Goal: Contribute content: Add original content to the website for others to see

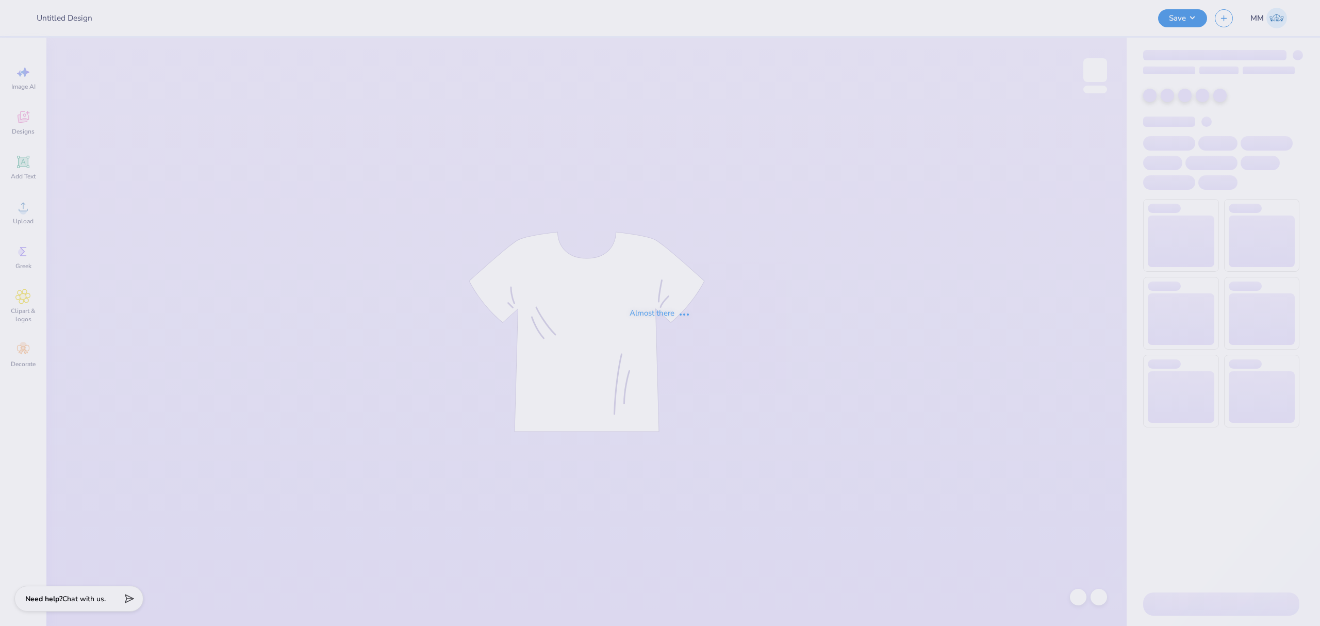
type input "Mockups for [PERSON_NAME]"
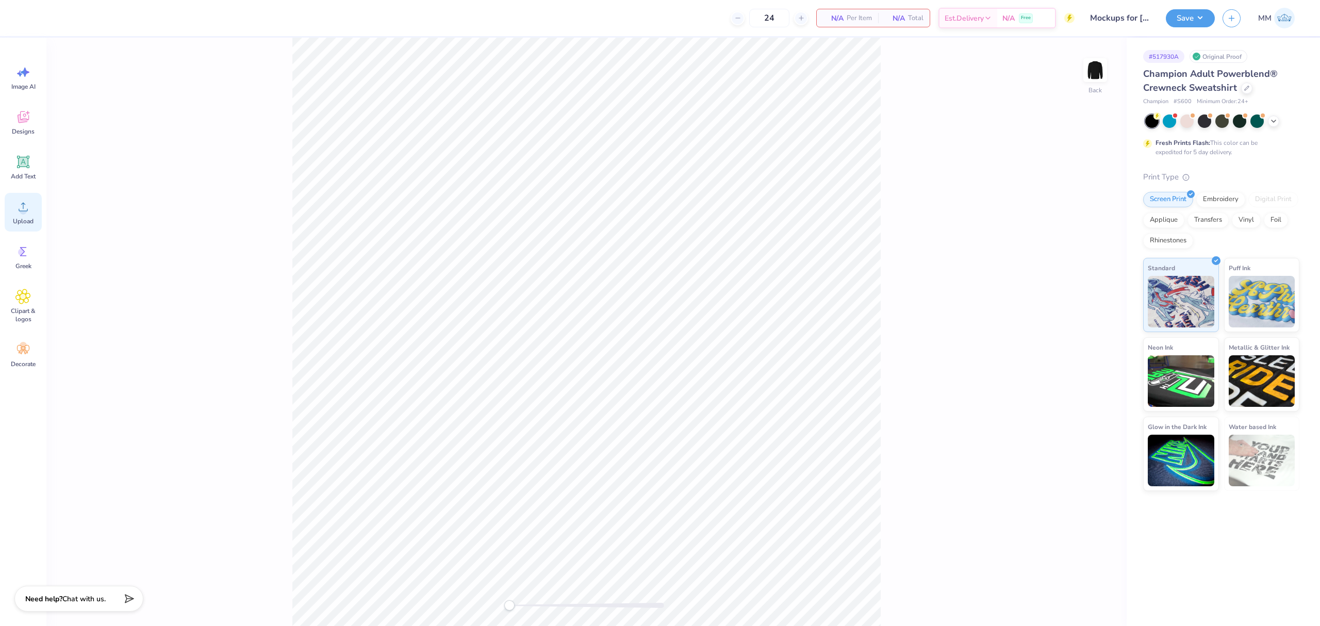
click at [33, 214] on div "Upload" at bounding box center [23, 212] width 37 height 39
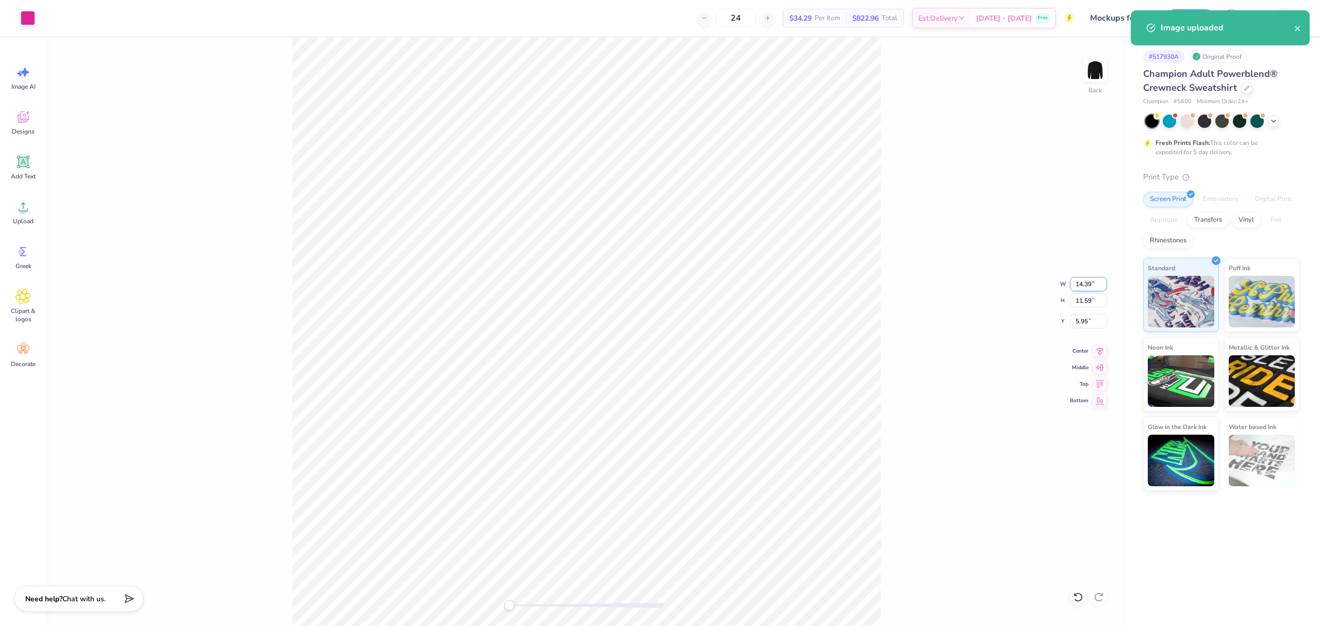
click at [1083, 287] on input "14.39" at bounding box center [1088, 284] width 37 height 14
type input "10.00"
type input "8.05"
type input "7.72"
click at [944, 352] on div "Back W 10.00 10.00 " H 8.05 8.05 " Y 7.72 7.72 " Center [GEOGRAPHIC_DATA]" at bounding box center [586, 332] width 1080 height 588
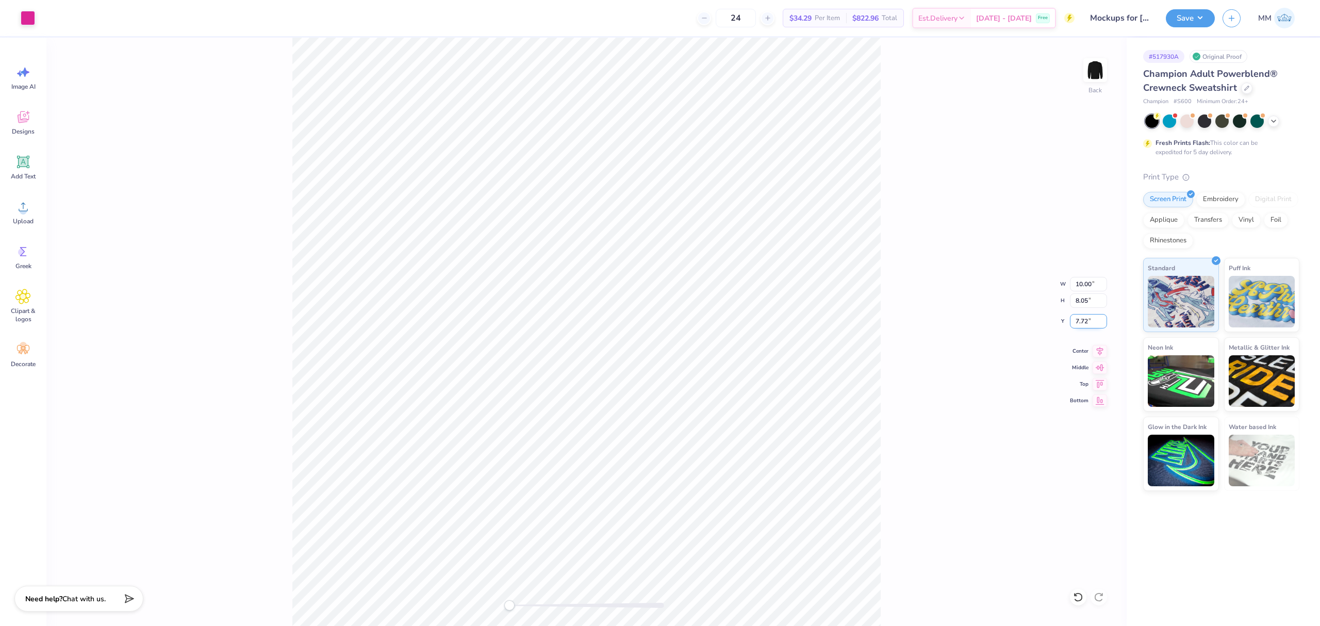
click at [1080, 324] on input "7.72" at bounding box center [1088, 321] width 37 height 14
click at [29, 165] on icon at bounding box center [23, 162] width 12 height 12
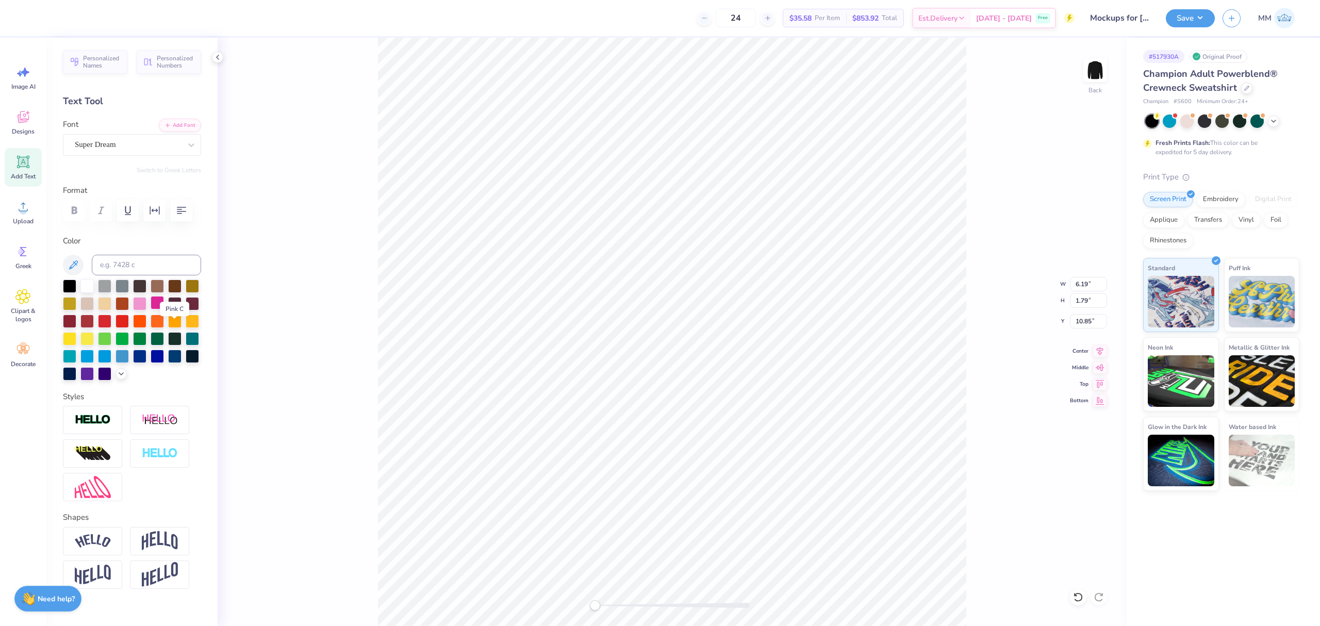
click at [164, 309] on div at bounding box center [157, 302] width 13 height 13
click at [165, 124] on button "Add Font" at bounding box center [180, 124] width 42 height 13
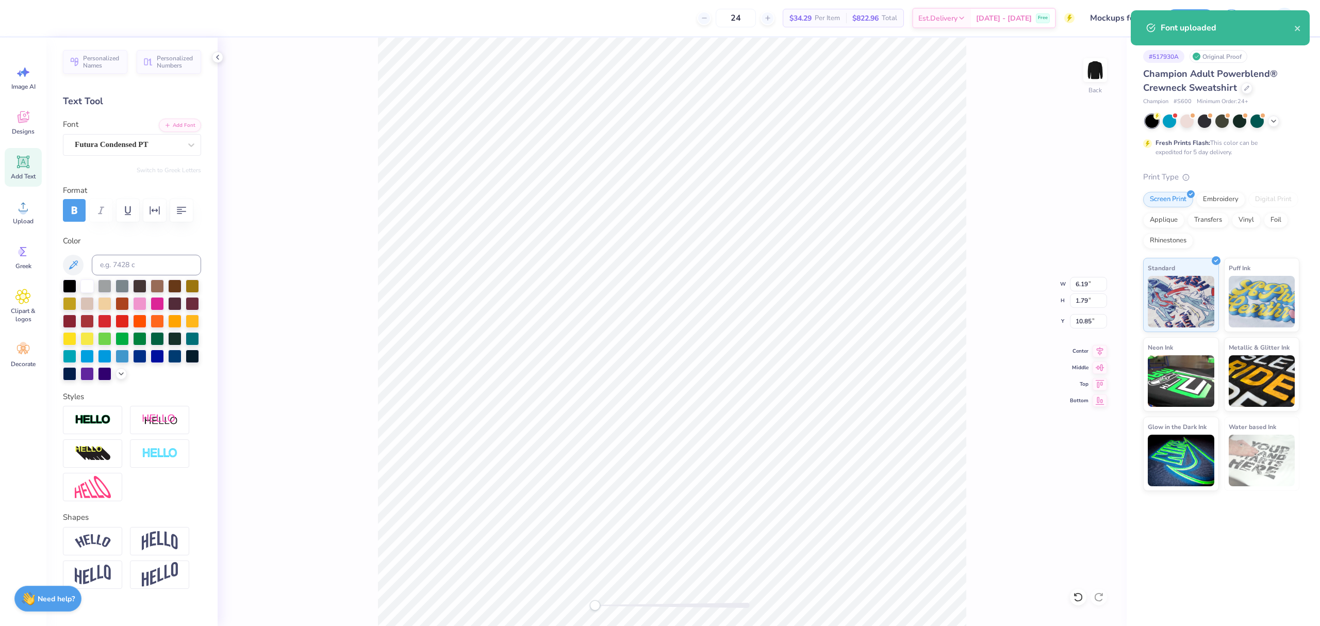
paste textarea "MONETIZE"
type textarea "MONETIZE"
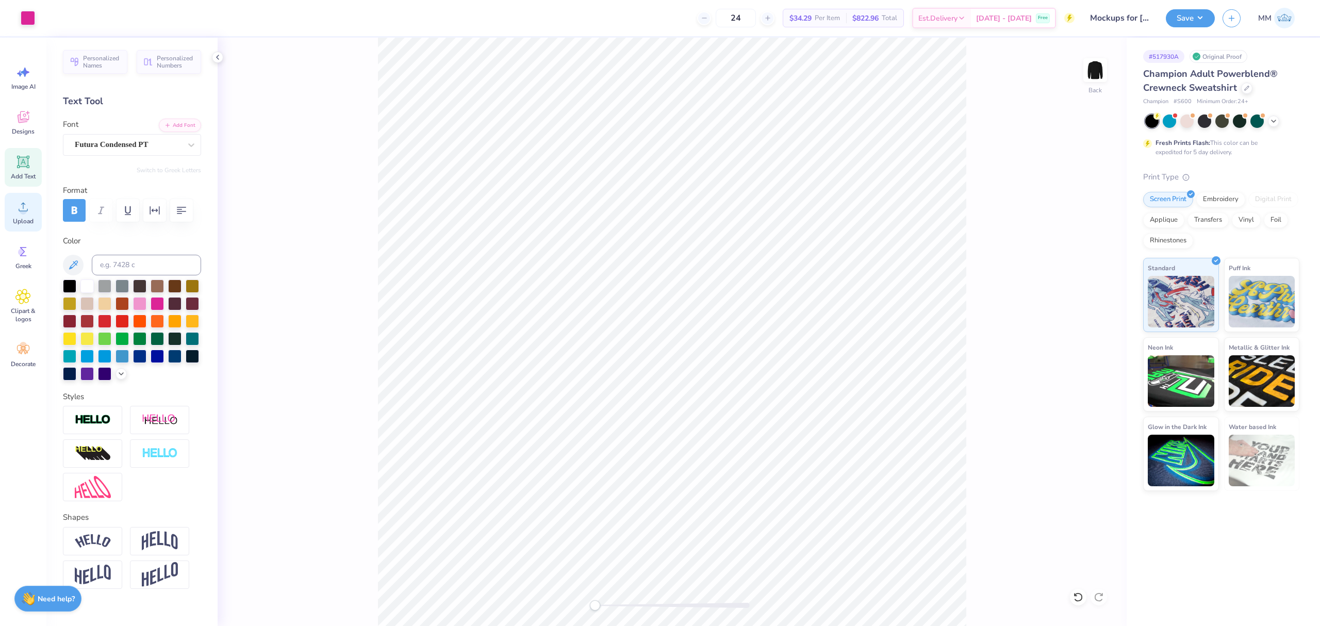
click at [26, 208] on icon at bounding box center [22, 206] width 15 height 15
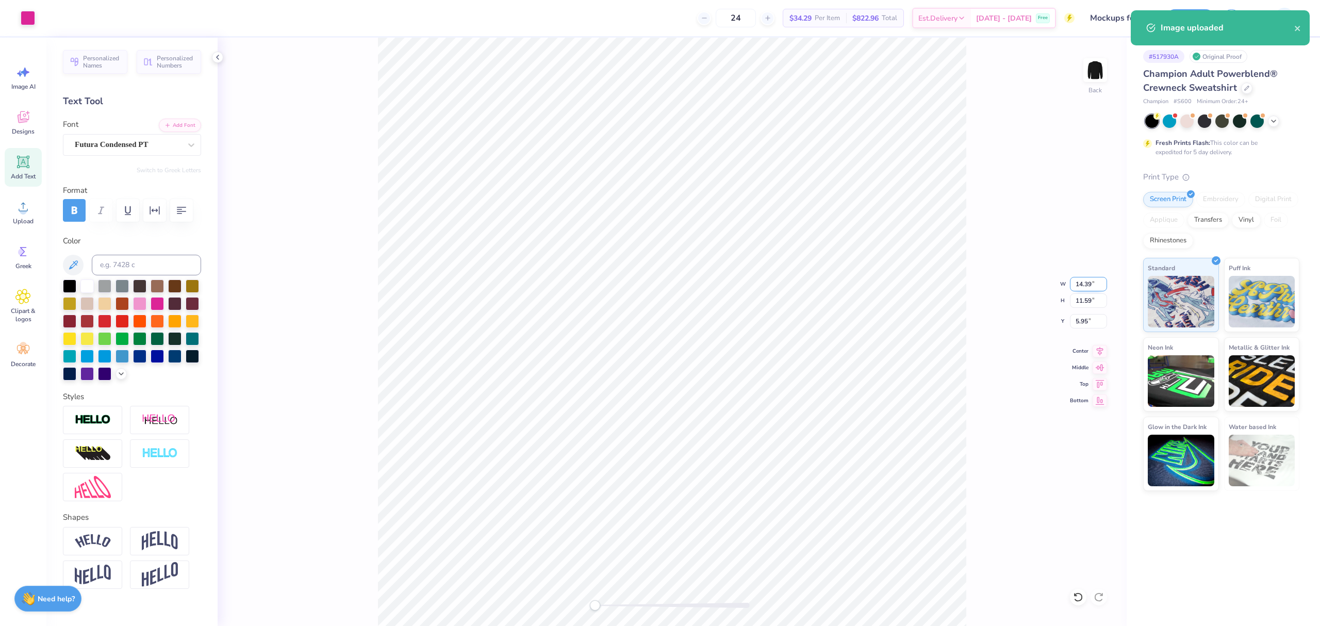
click at [1086, 283] on input "14.39" at bounding box center [1088, 284] width 37 height 14
type input "10.00"
type input "8.05"
type input "7.72"
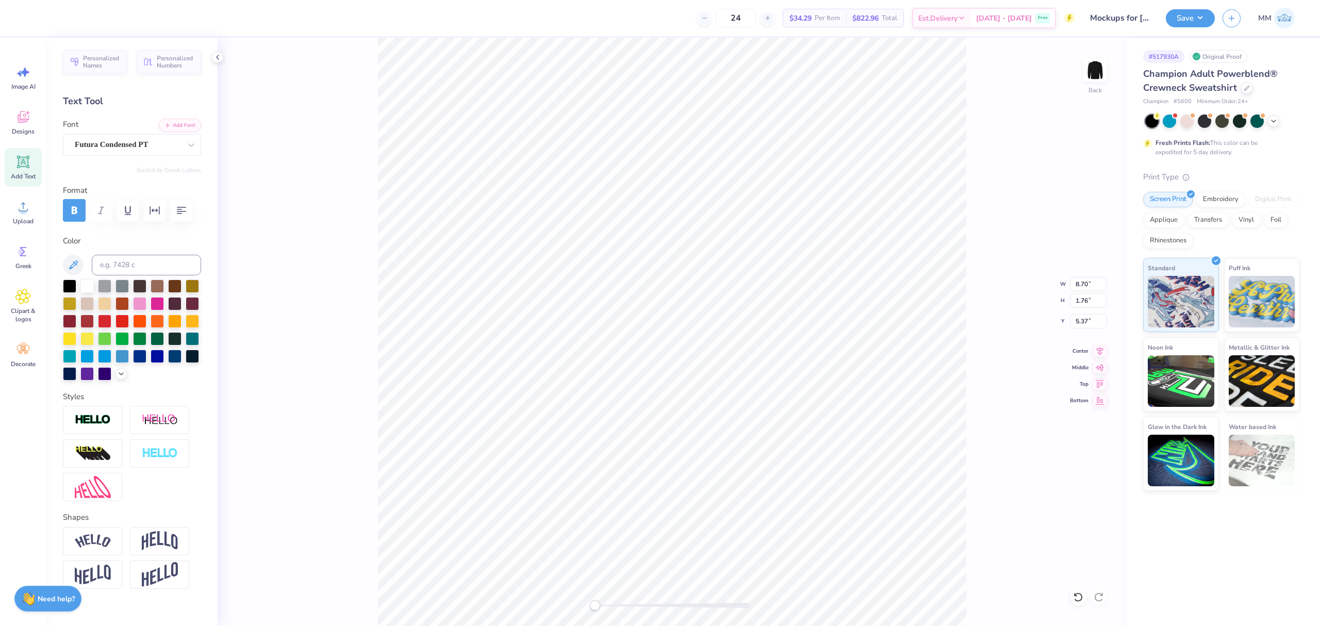
type input "10.00"
type input "8.05"
type input "7.72"
click at [29, 208] on icon at bounding box center [22, 206] width 15 height 15
click at [1077, 281] on input "14.39" at bounding box center [1088, 284] width 37 height 14
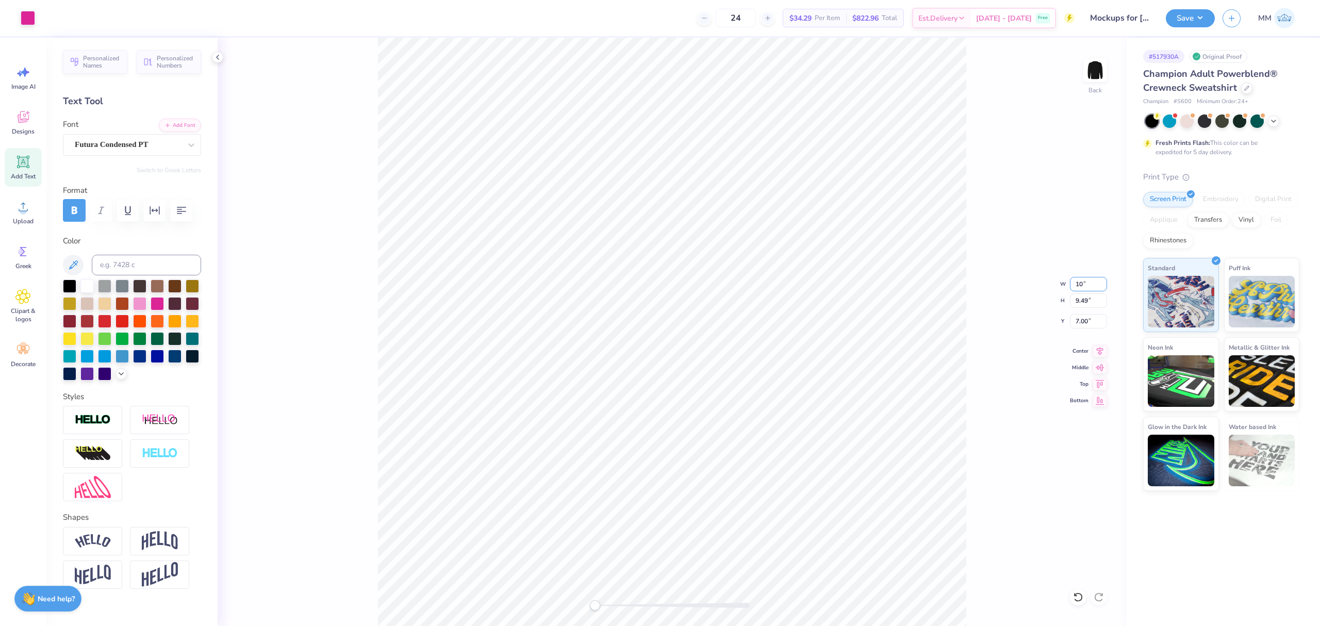
type input "10.00"
type input "6.60"
type input "8.45"
type input "8.70"
type input "1.76"
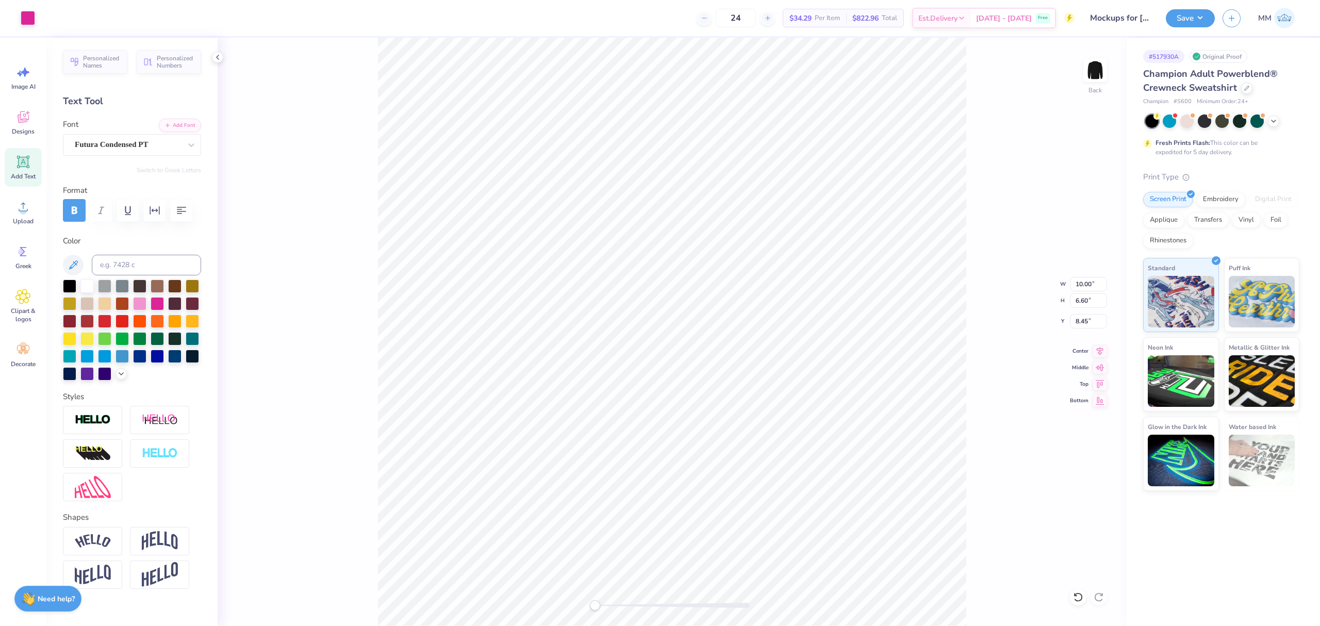
type input "5.14"
click at [1080, 287] on input "8.70" at bounding box center [1088, 284] width 37 height 14
type input "10.00"
type input "2.02"
type input "5.95"
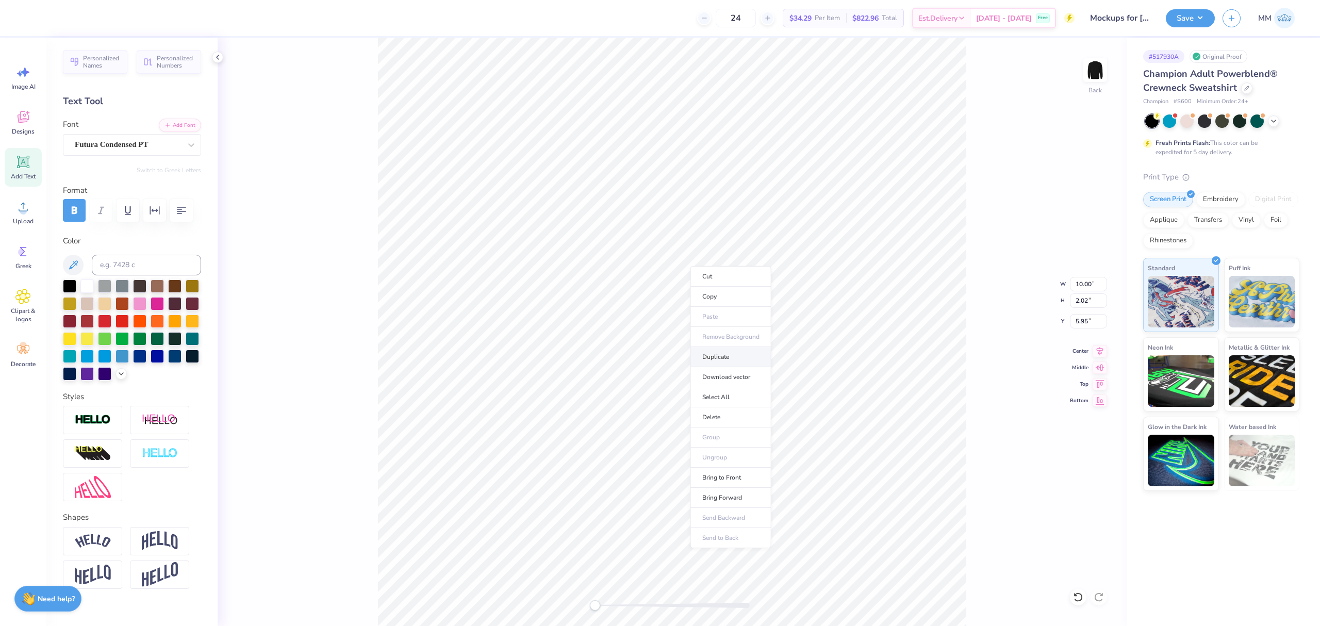
click at [729, 359] on li "Duplicate" at bounding box center [730, 357] width 81 height 20
type input "6.95"
type textarea "your"
type input "10.00"
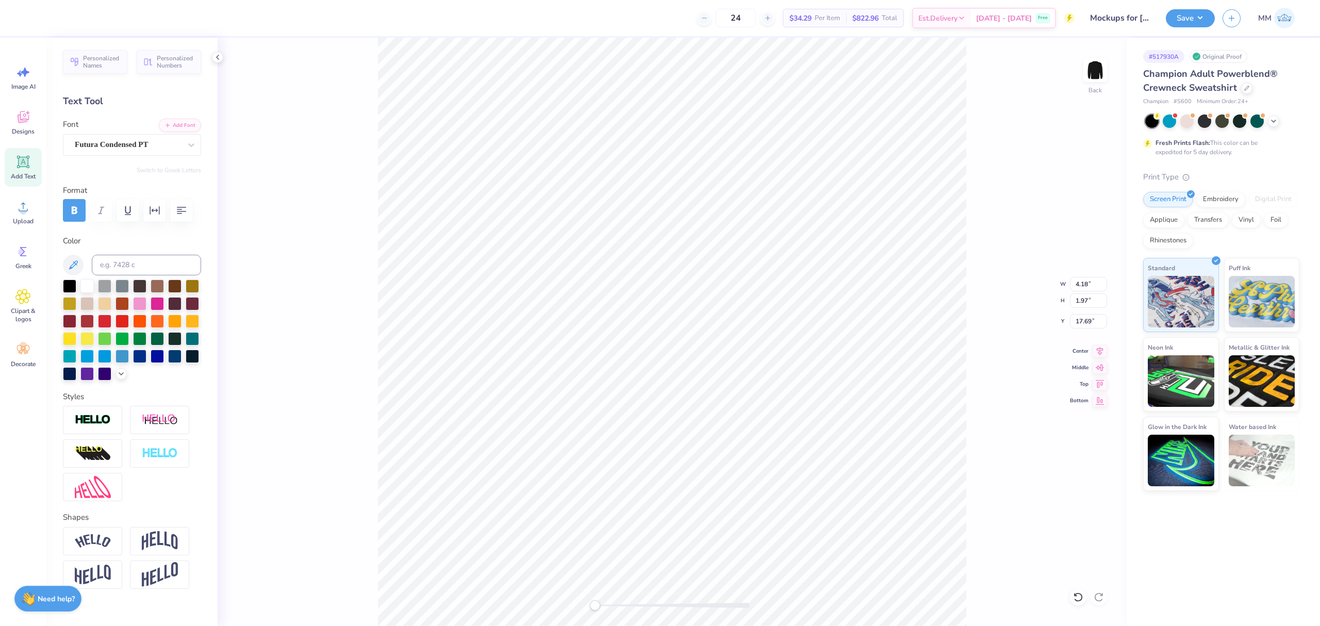
type input "2.02"
type input "5.95"
click at [759, 322] on li "Duplicate" at bounding box center [756, 322] width 81 height 20
type input "6.79"
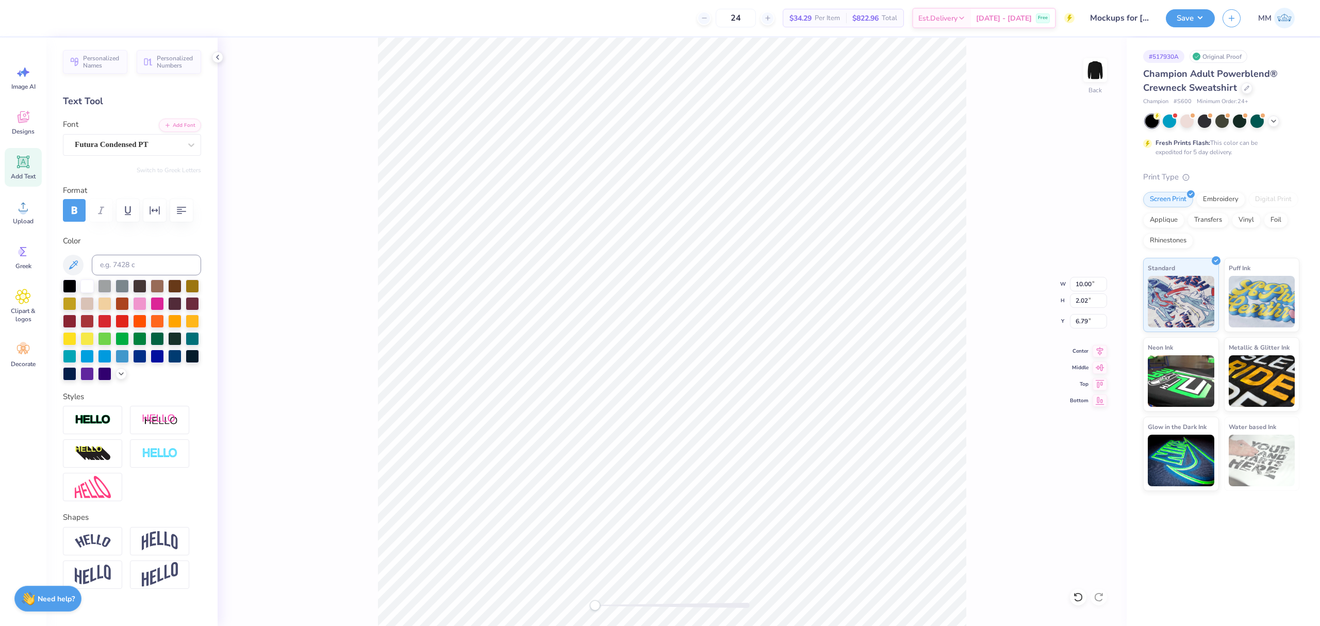
paste textarea "ISERY"
type textarea "MISERY"
type input "6.91"
type input "1.90"
type input "13.03"
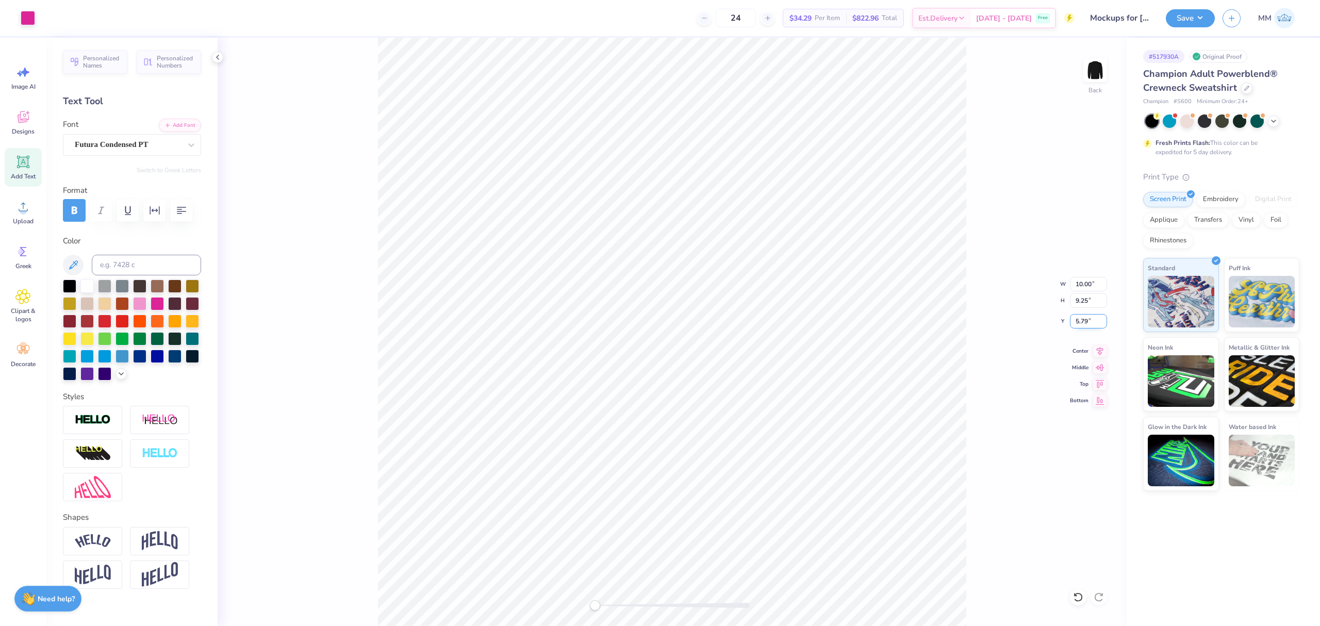
click at [1083, 322] on input "5.79" at bounding box center [1088, 321] width 37 height 14
type input "3.00"
click at [1100, 353] on icon at bounding box center [1099, 349] width 14 height 12
click at [1184, 12] on button "Save" at bounding box center [1189, 17] width 49 height 18
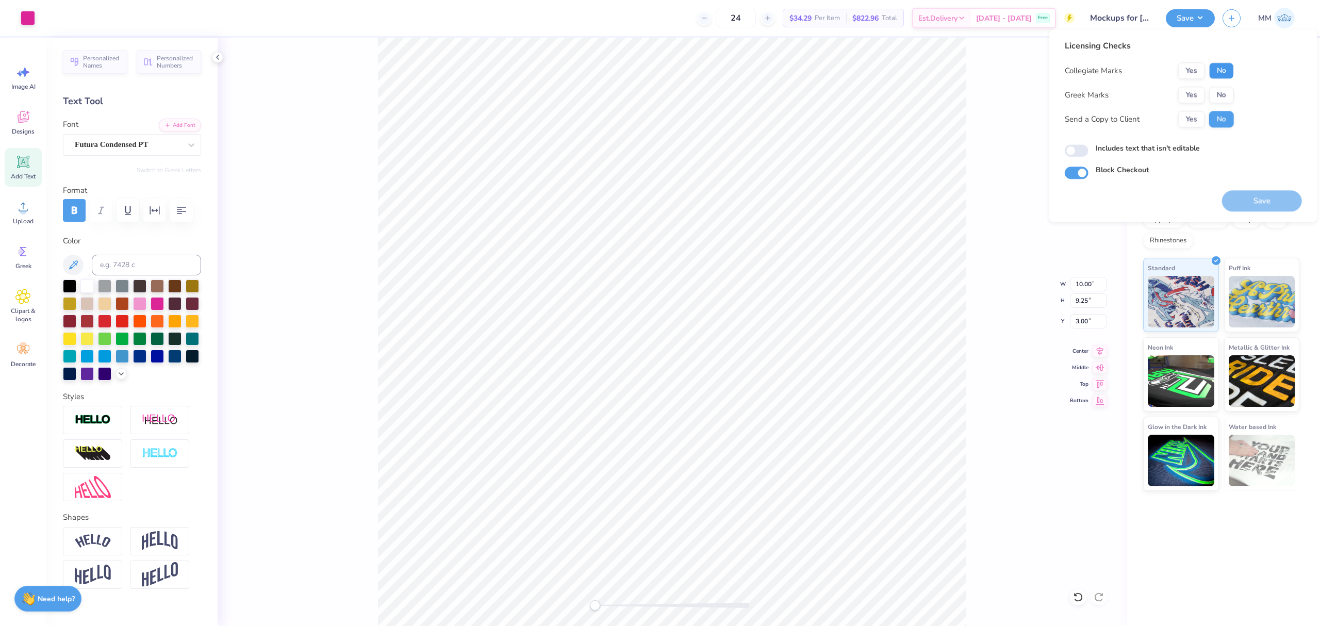
click at [1216, 67] on button "No" at bounding box center [1221, 70] width 25 height 16
click at [1214, 94] on button "No" at bounding box center [1221, 95] width 25 height 16
click at [1246, 208] on button "Save" at bounding box center [1262, 200] width 80 height 21
